Goal: Information Seeking & Learning: Learn about a topic

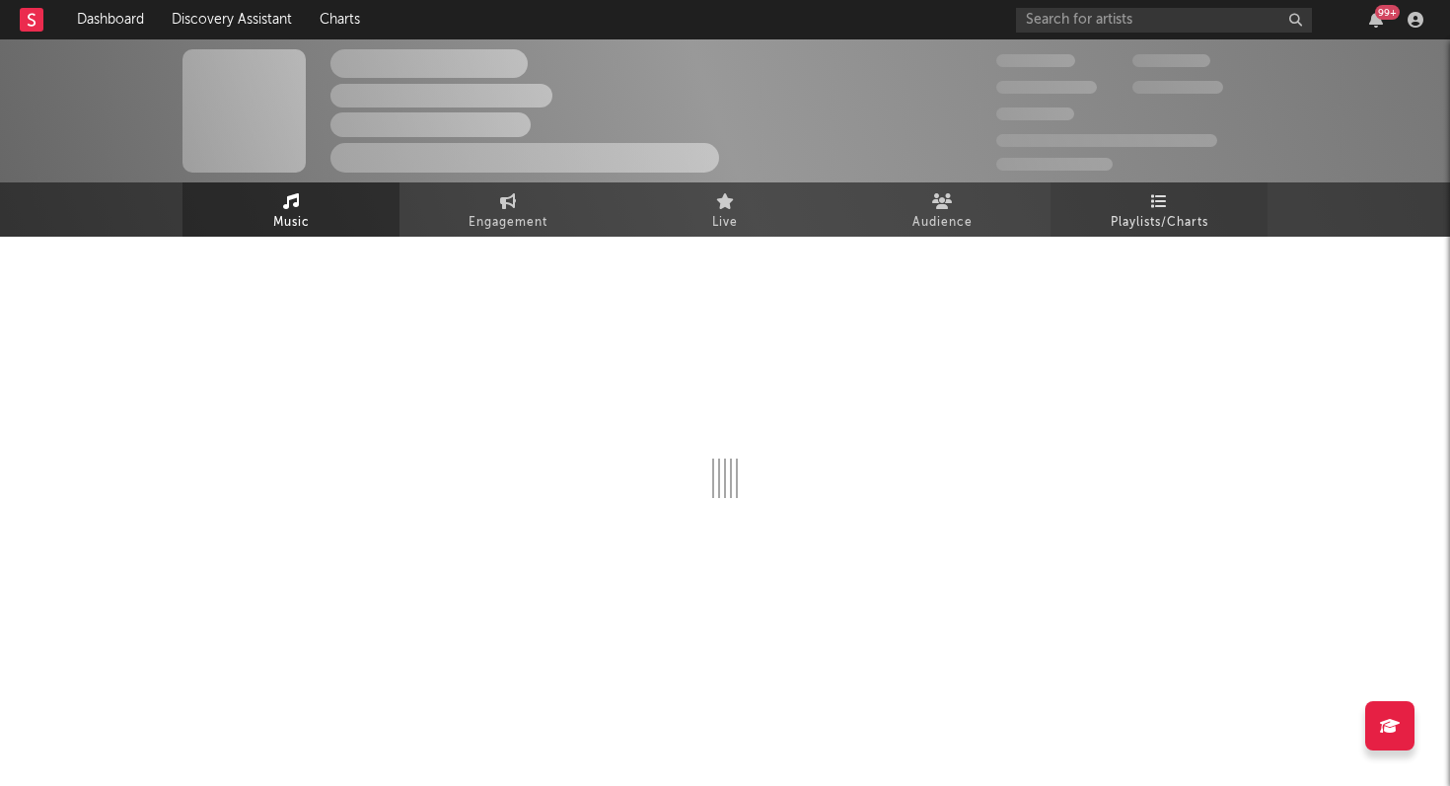
click at [1200, 222] on span "Playlists/Charts" at bounding box center [1159, 223] width 98 height 24
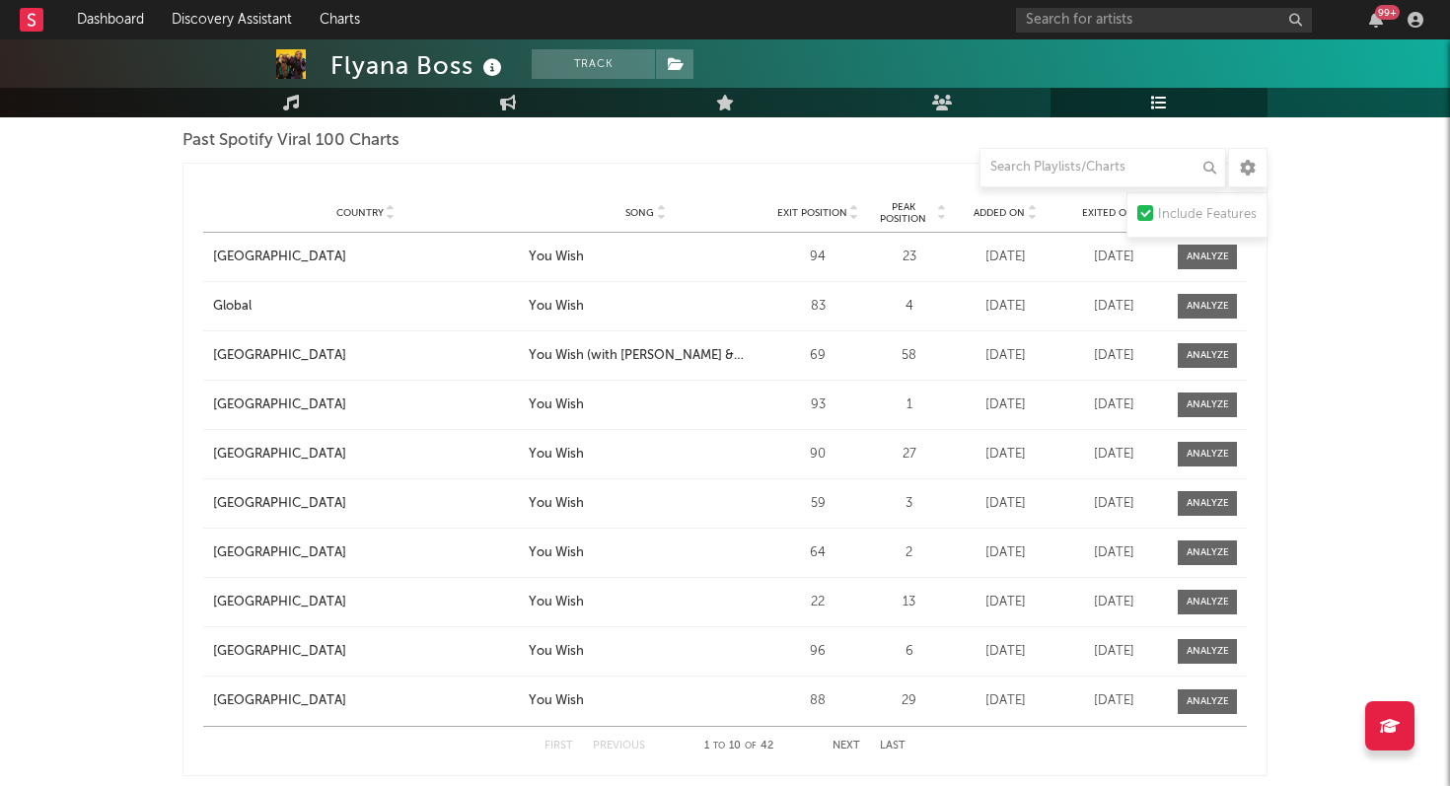
scroll to position [1710, 0]
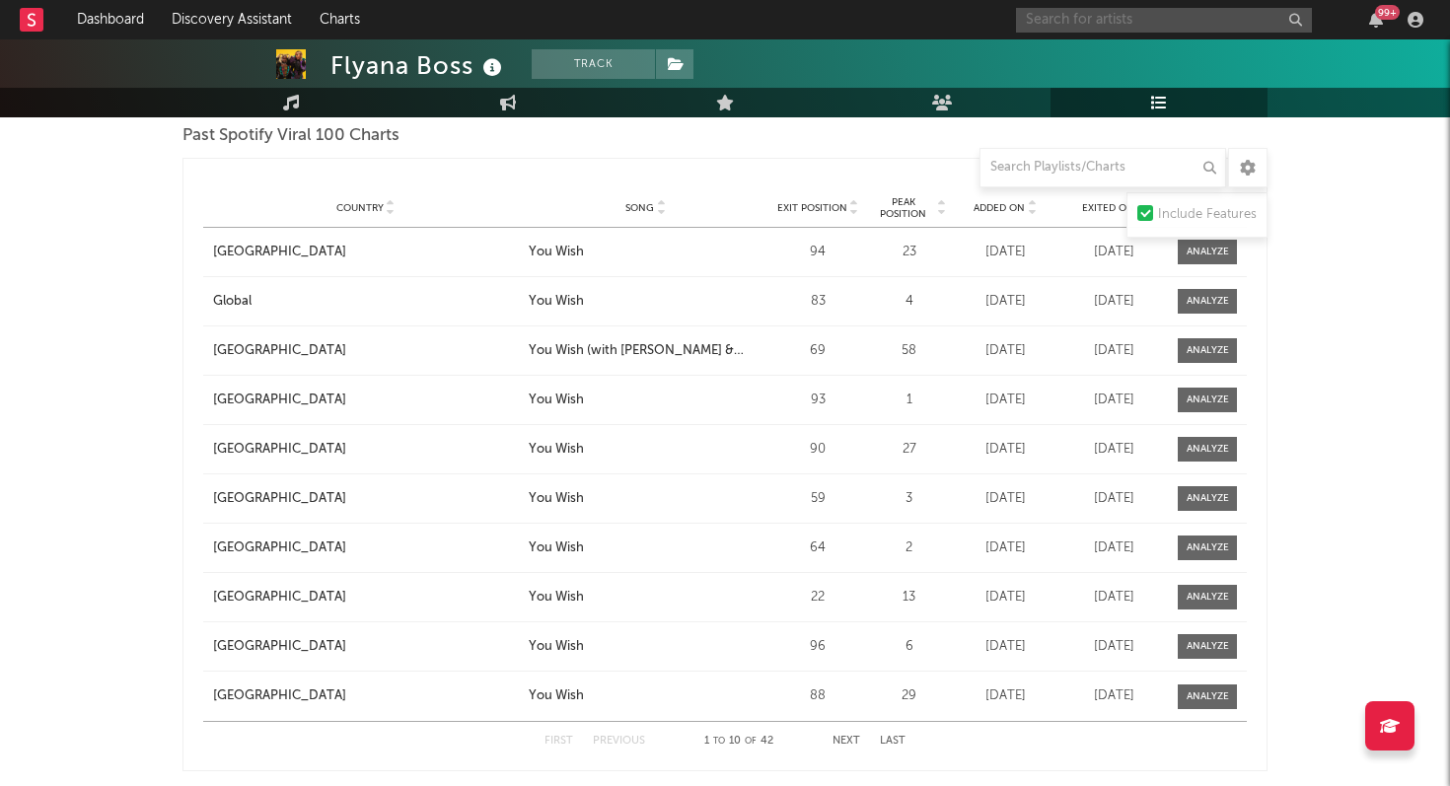
click at [1058, 21] on input "text" at bounding box center [1164, 20] width 296 height 25
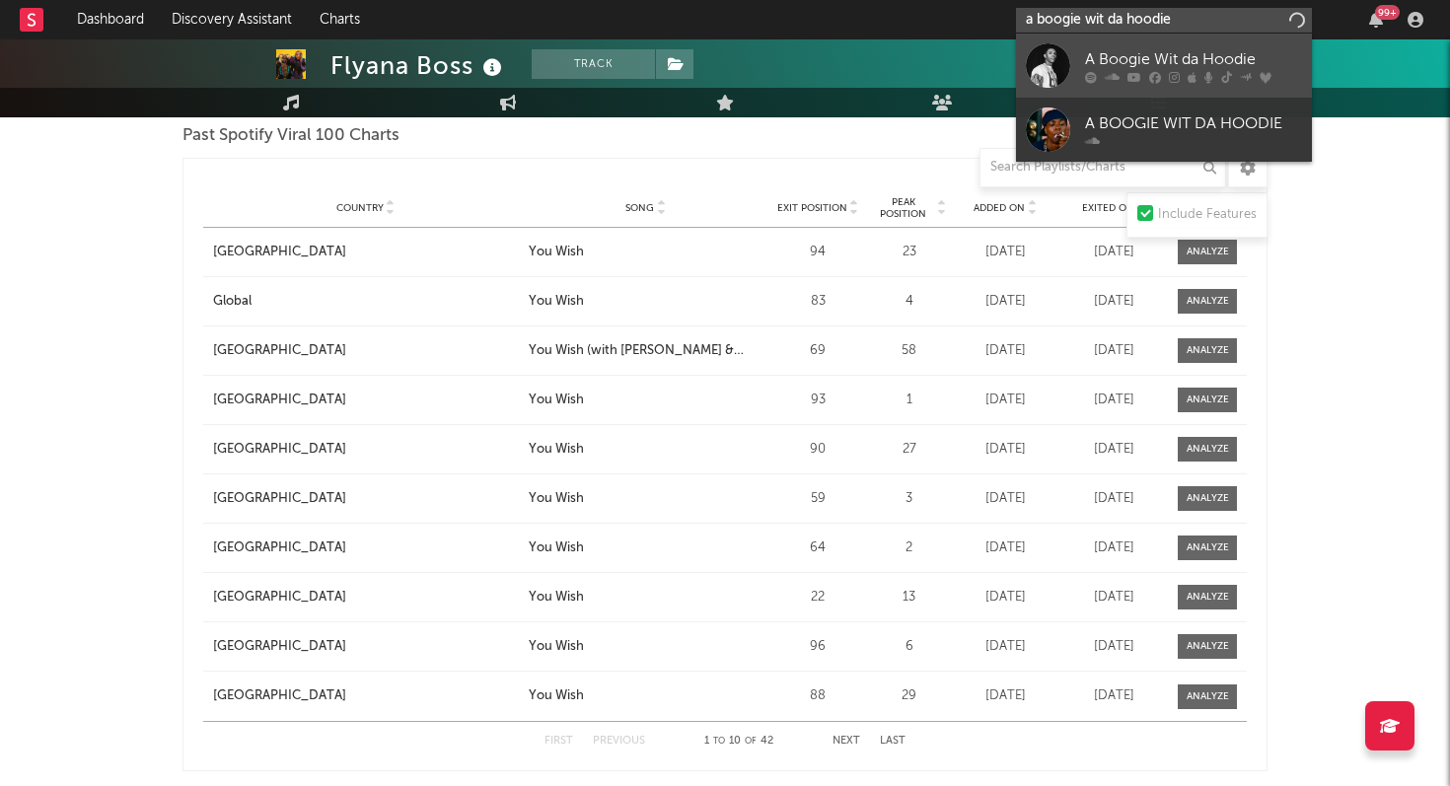
type input "a boogie wit da hoodie"
click at [1137, 63] on div "A Boogie Wit da Hoodie" at bounding box center [1193, 59] width 217 height 24
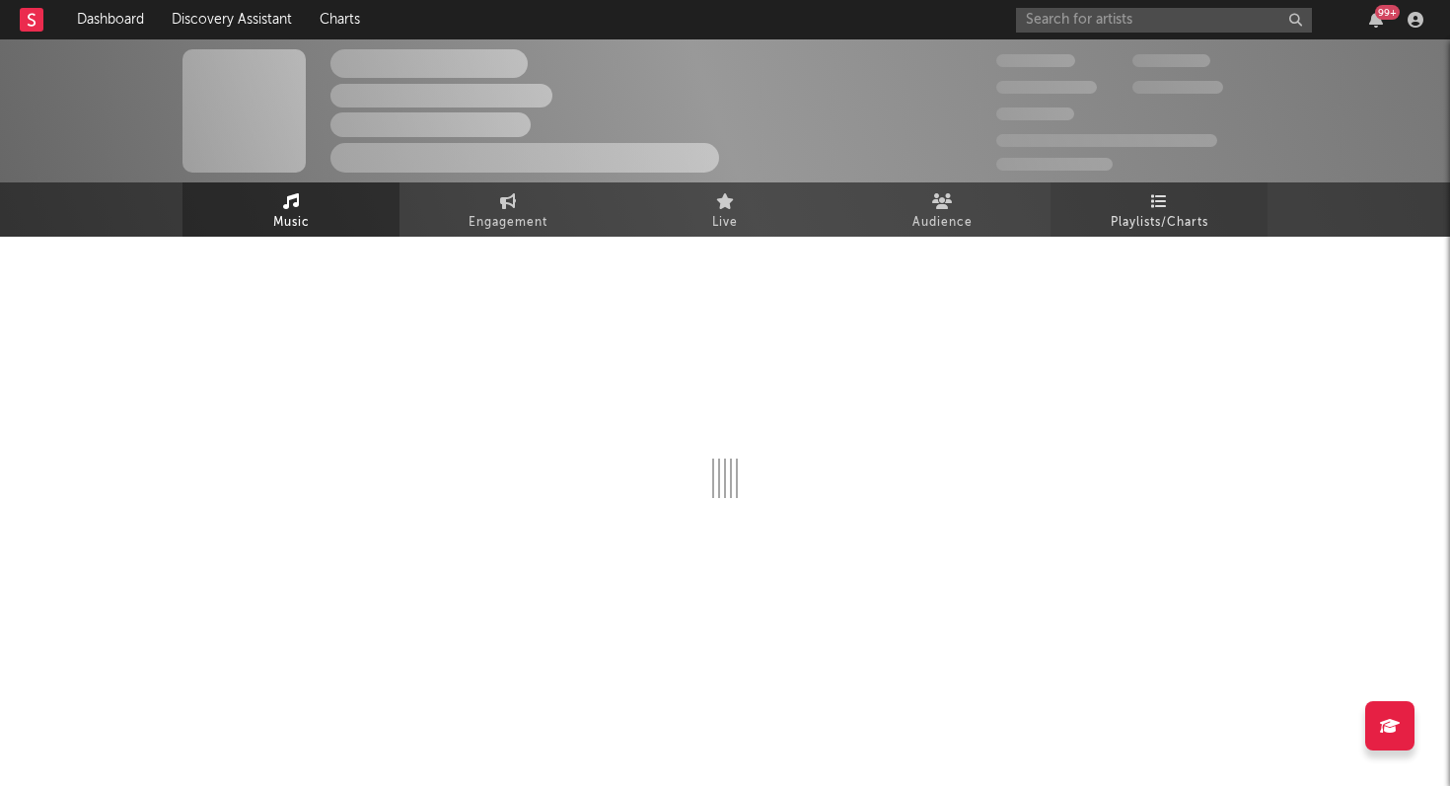
click at [1205, 209] on link "Playlists/Charts" at bounding box center [1158, 209] width 217 height 54
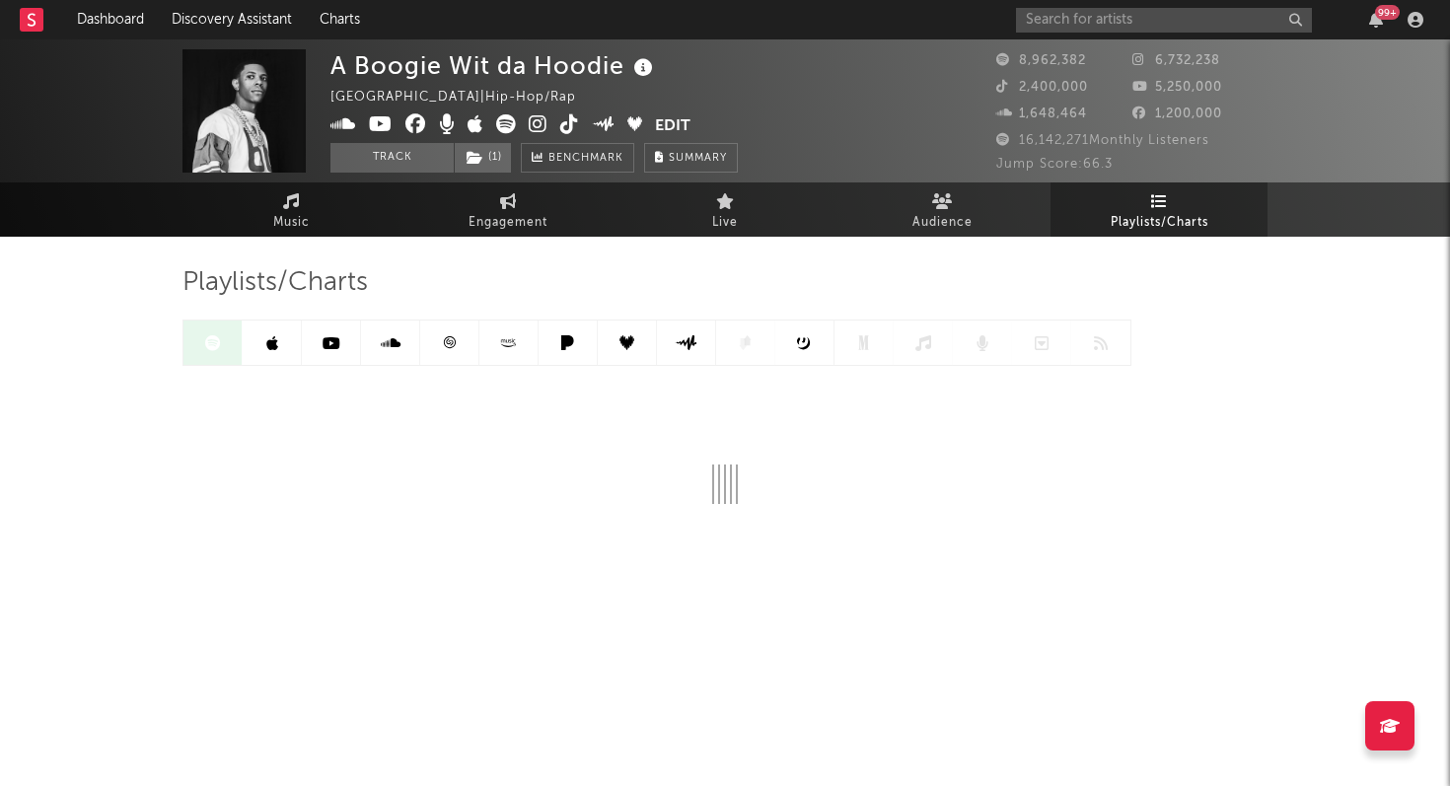
click at [282, 352] on link at bounding box center [272, 343] width 59 height 44
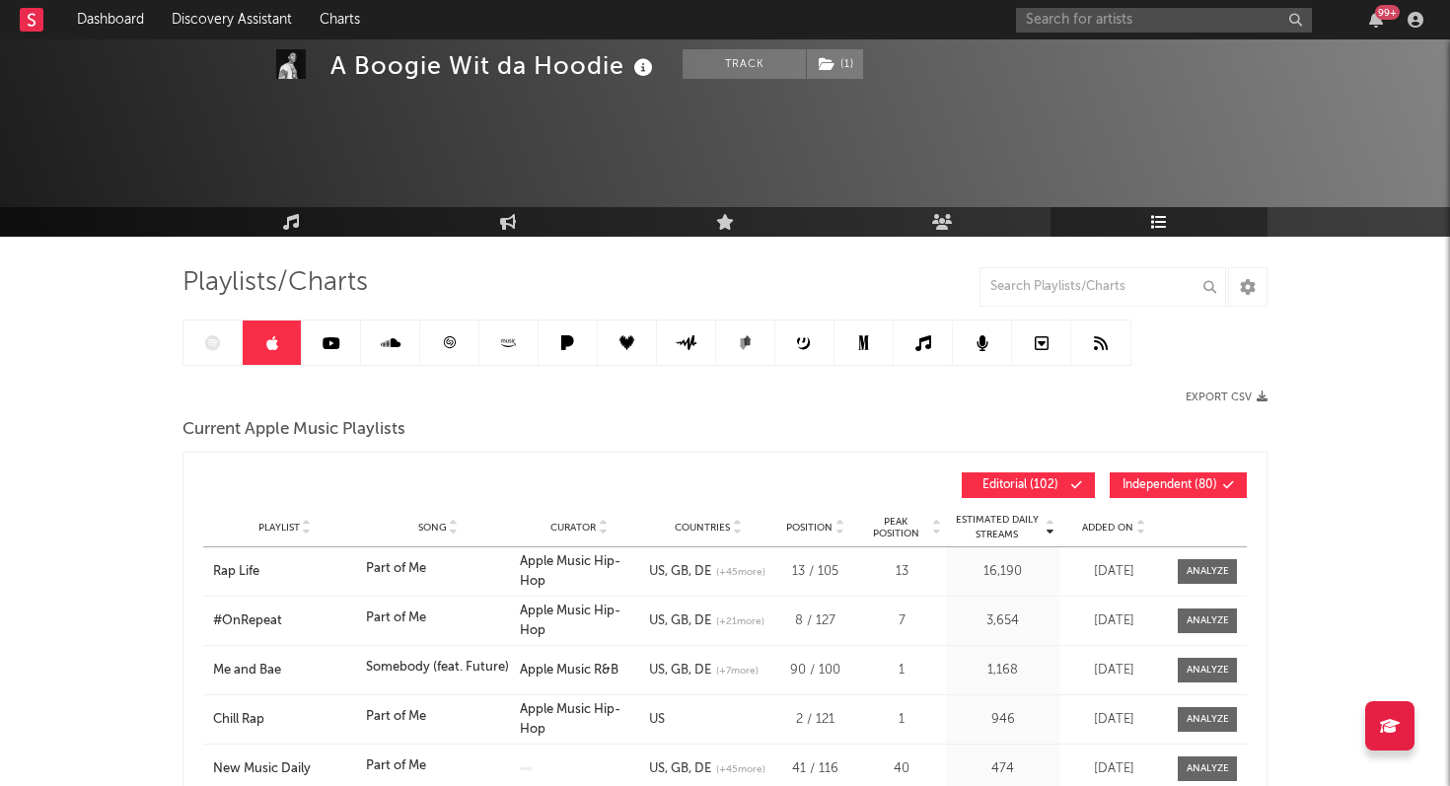
scroll to position [149, 0]
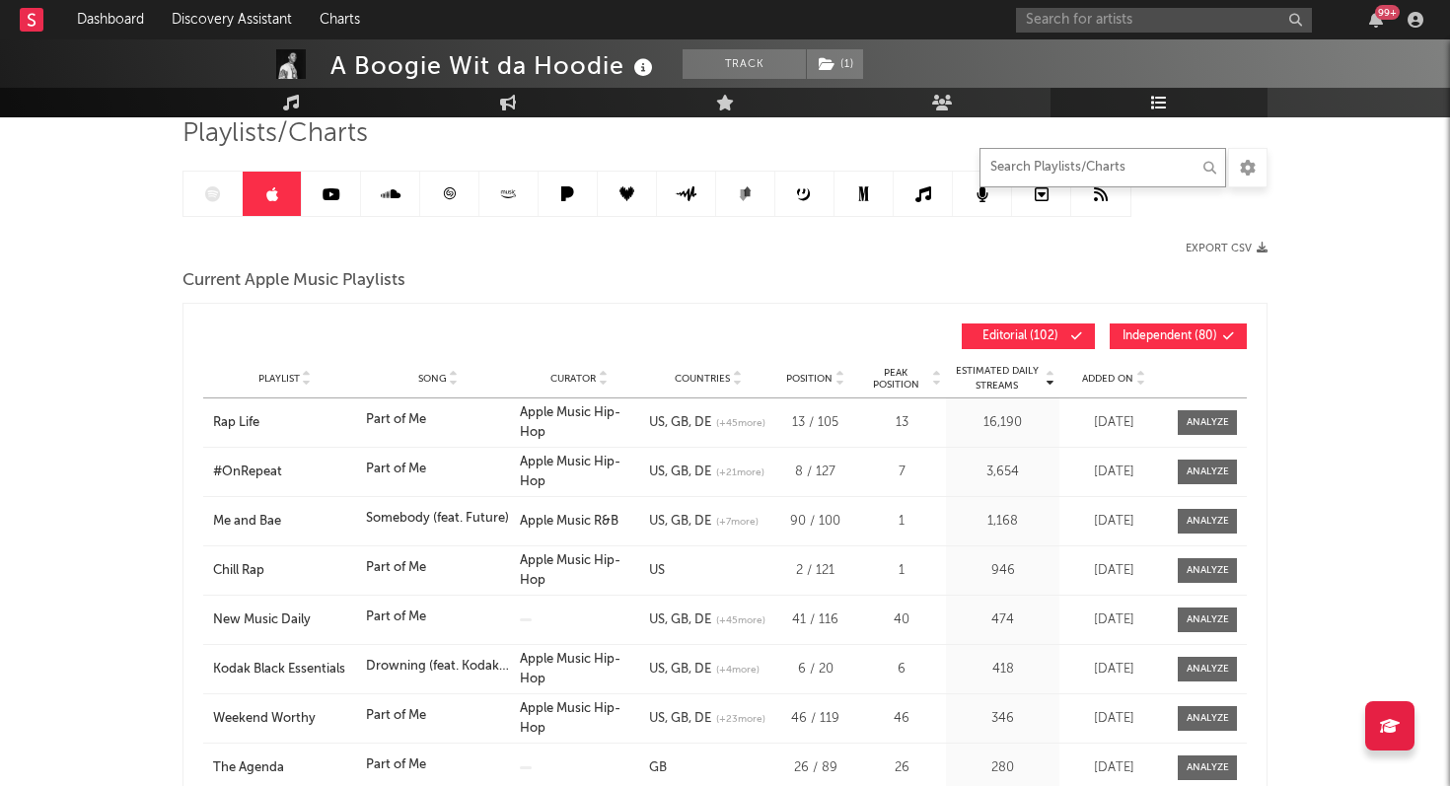
click at [1164, 172] on input "text" at bounding box center [1102, 167] width 247 height 39
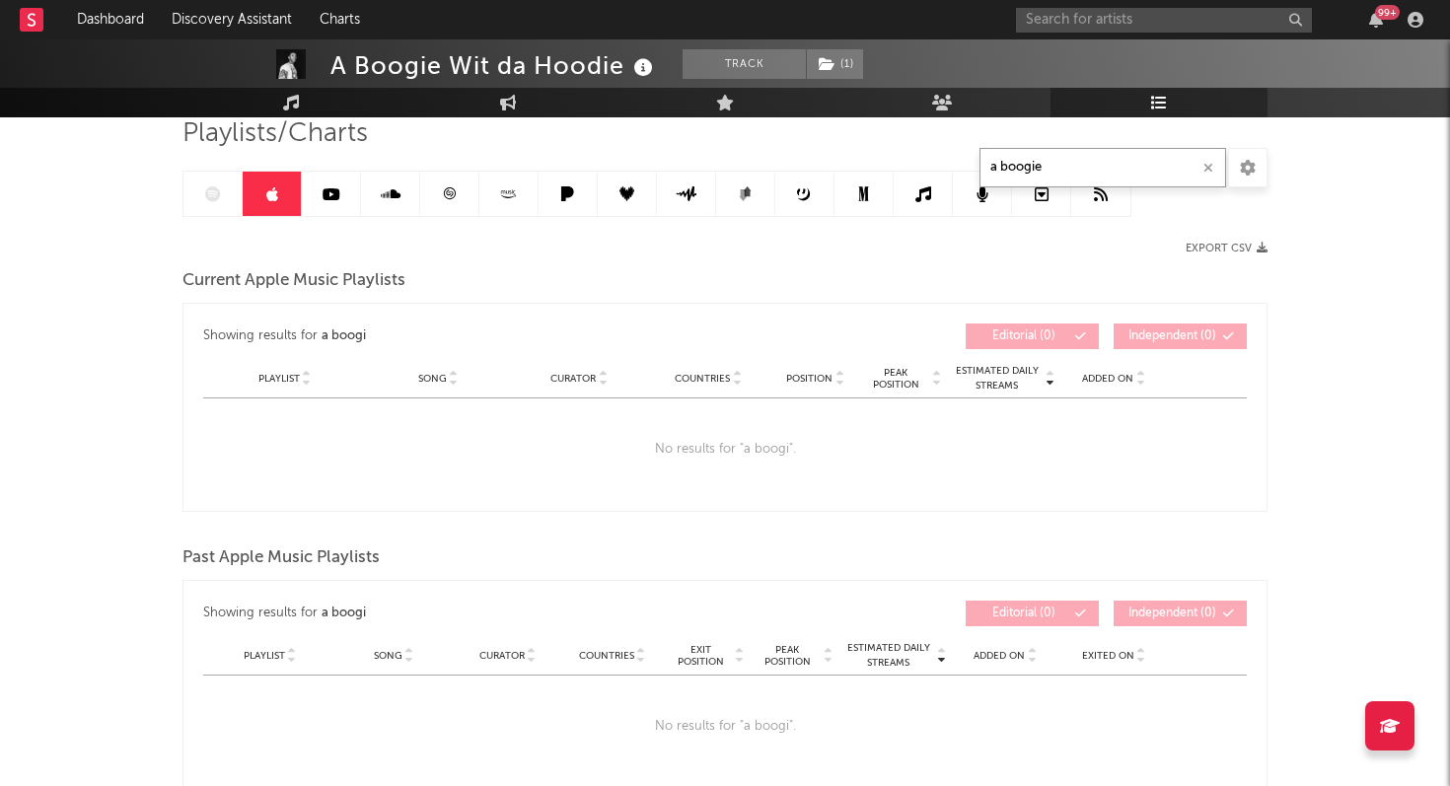
type input "a boogie"
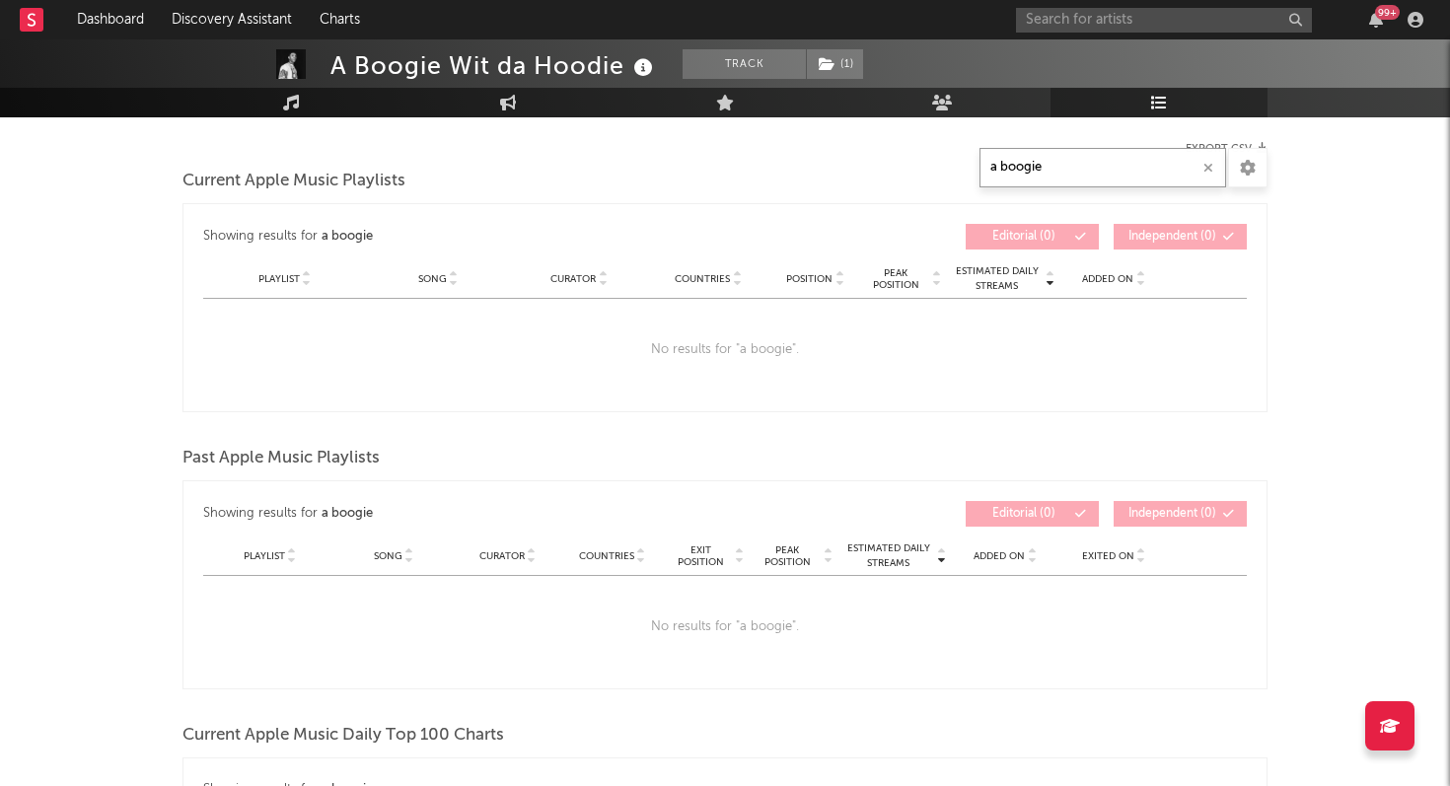
scroll to position [0, 0]
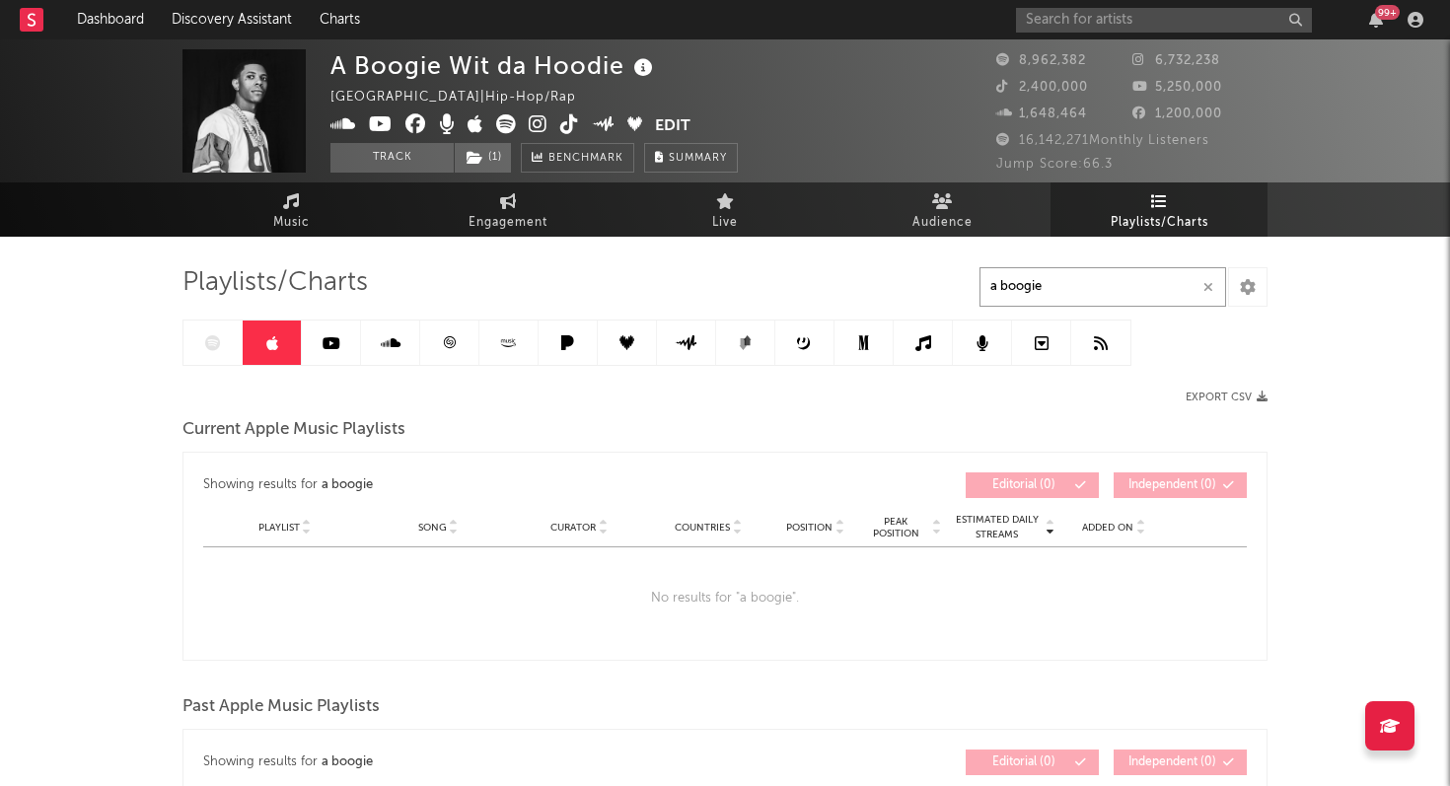
drag, startPoint x: 1053, startPoint y: 294, endPoint x: 869, endPoint y: 276, distance: 185.3
